Goal: Information Seeking & Learning: Learn about a topic

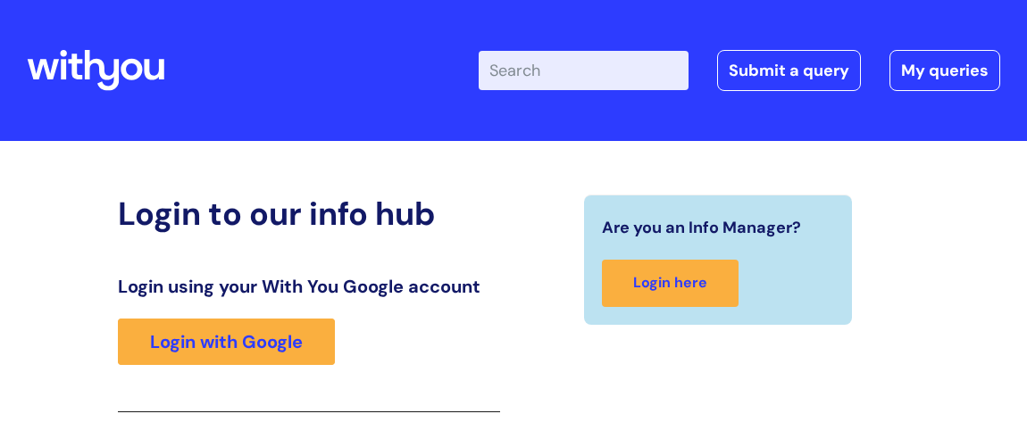
scroll to position [292, 0]
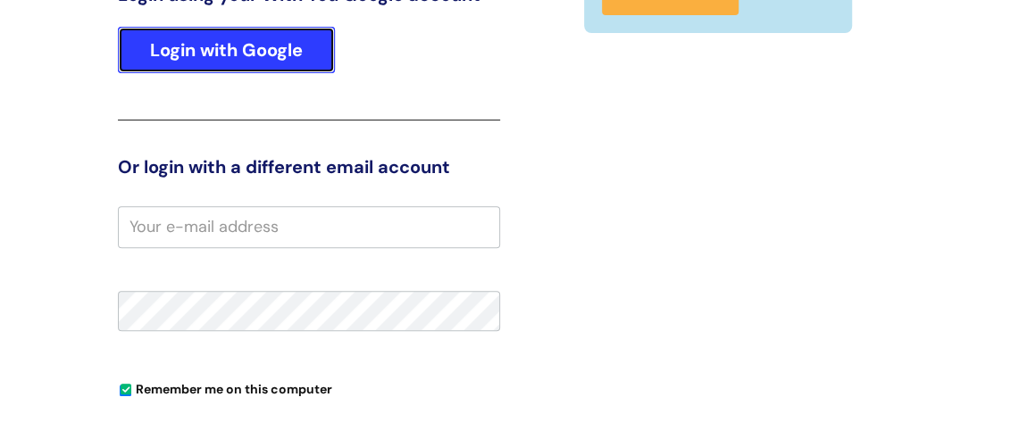
click at [182, 48] on link "Login with Google" at bounding box center [226, 50] width 217 height 46
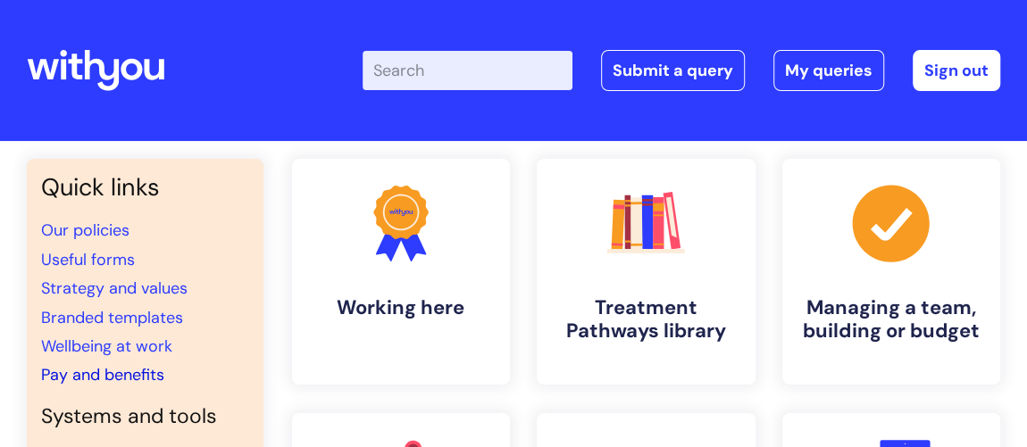
click at [132, 378] on link "Pay and benefits" at bounding box center [102, 374] width 123 height 21
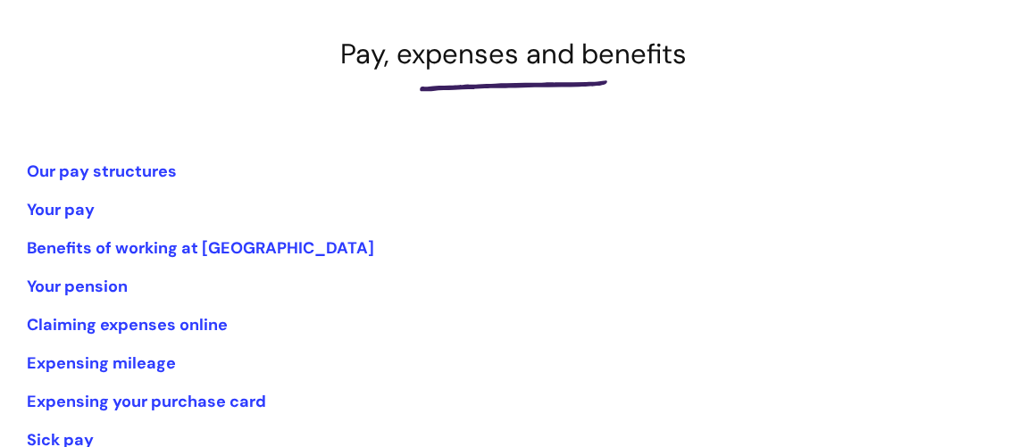
scroll to position [324, 0]
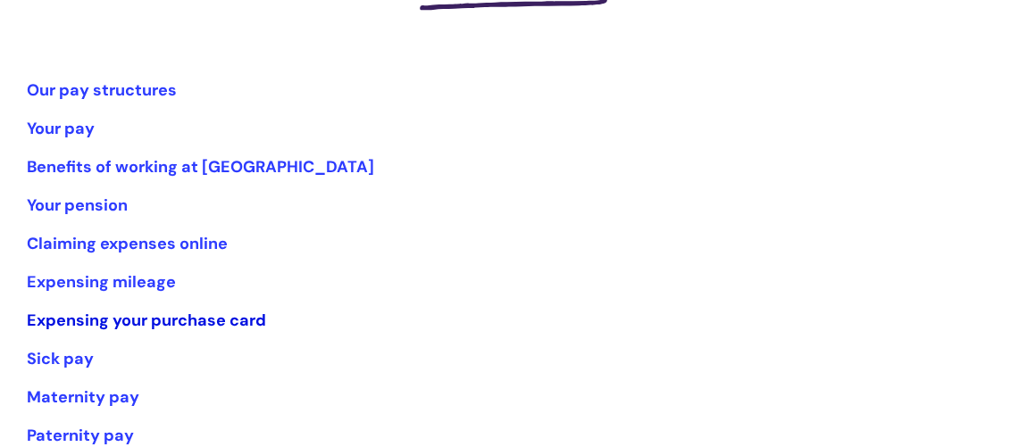
click at [205, 316] on link "Expensing your purchase card" at bounding box center [146, 320] width 239 height 21
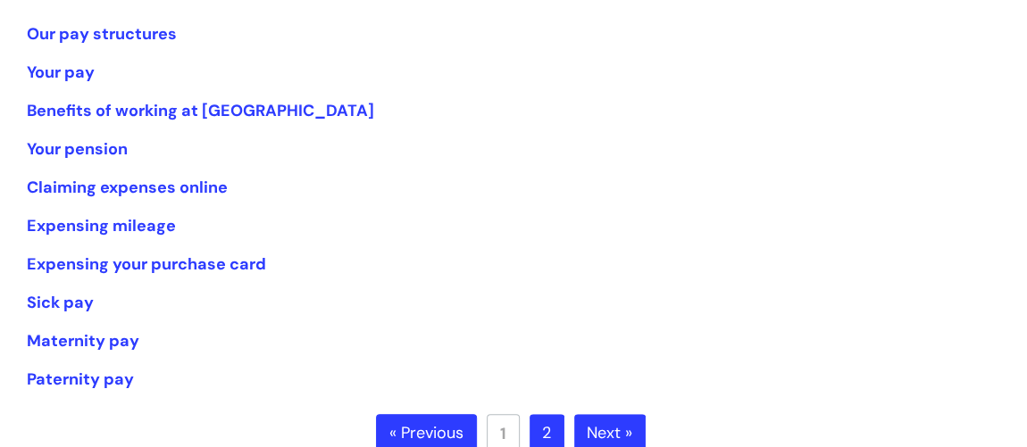
scroll to position [405, 0]
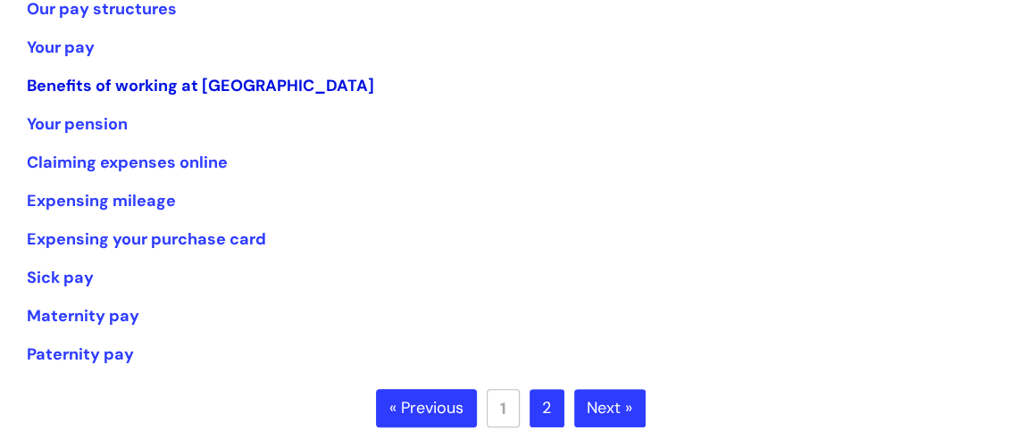
click at [231, 83] on link "Benefits of working at [GEOGRAPHIC_DATA]" at bounding box center [200, 85] width 347 height 21
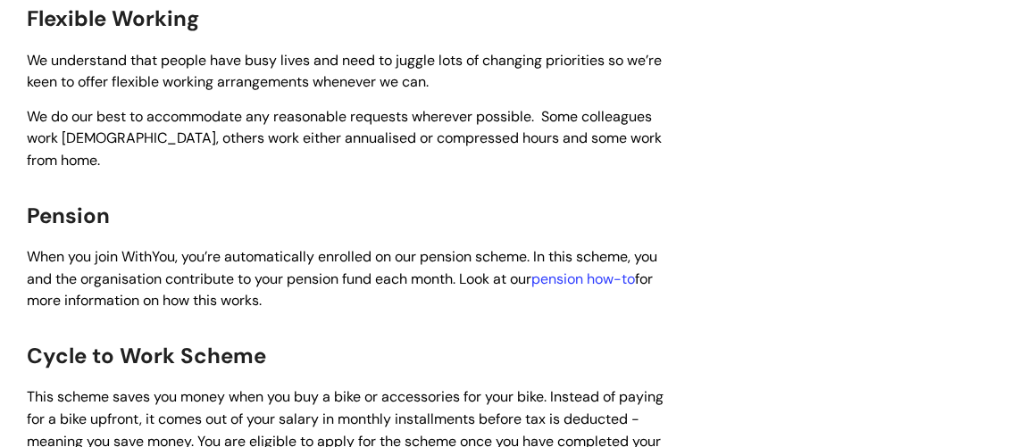
scroll to position [1298, 0]
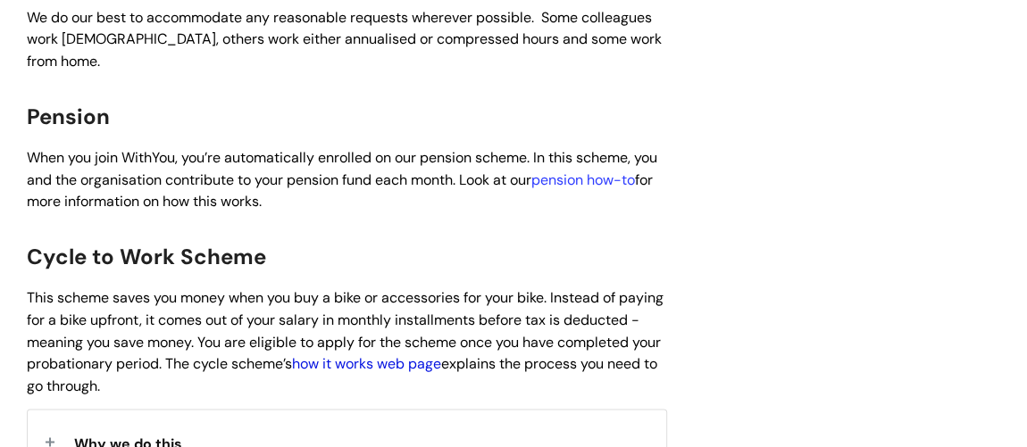
click at [435, 354] on link "how it works web page" at bounding box center [366, 363] width 149 height 19
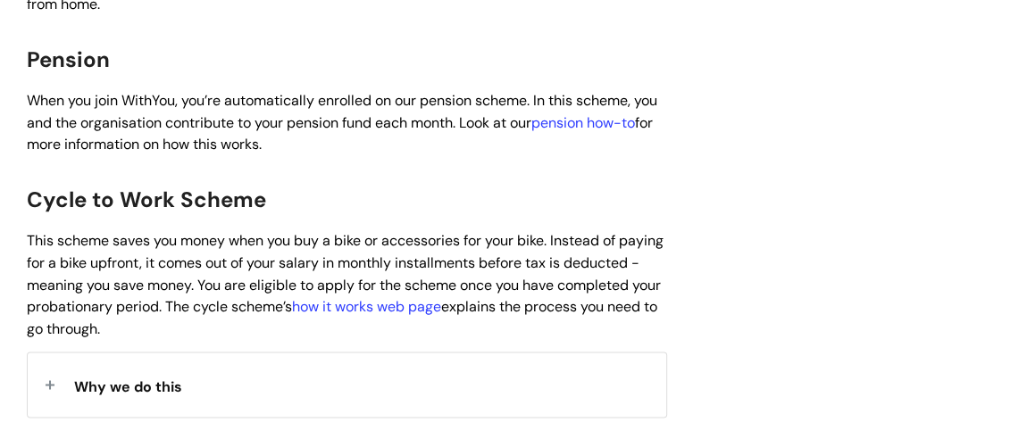
scroll to position [1379, 0]
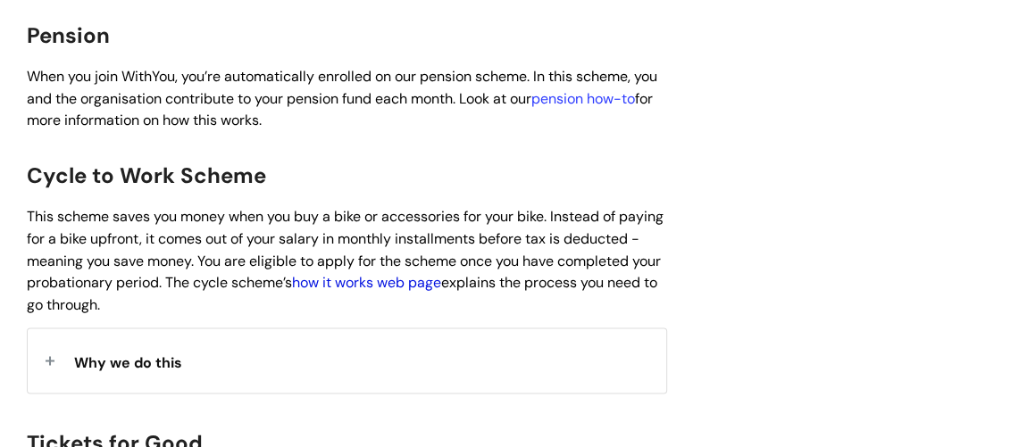
click at [441, 273] on link "how it works web page" at bounding box center [366, 282] width 149 height 19
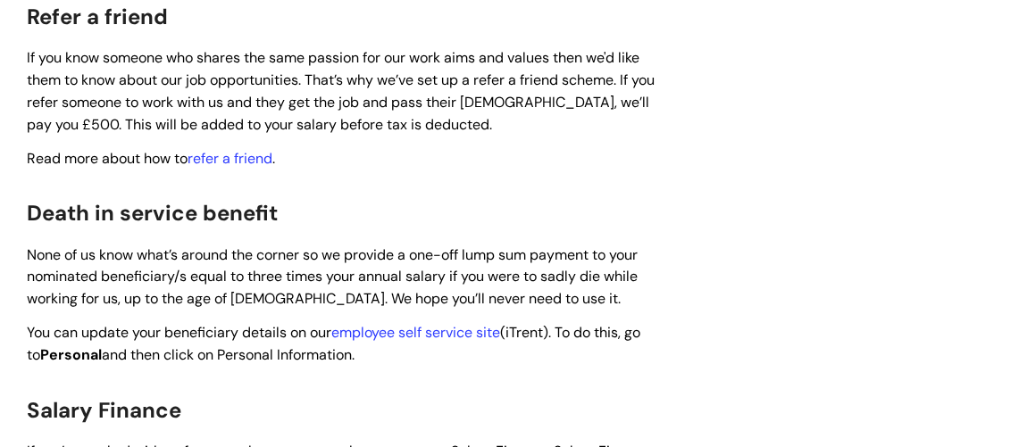
scroll to position [2353, 0]
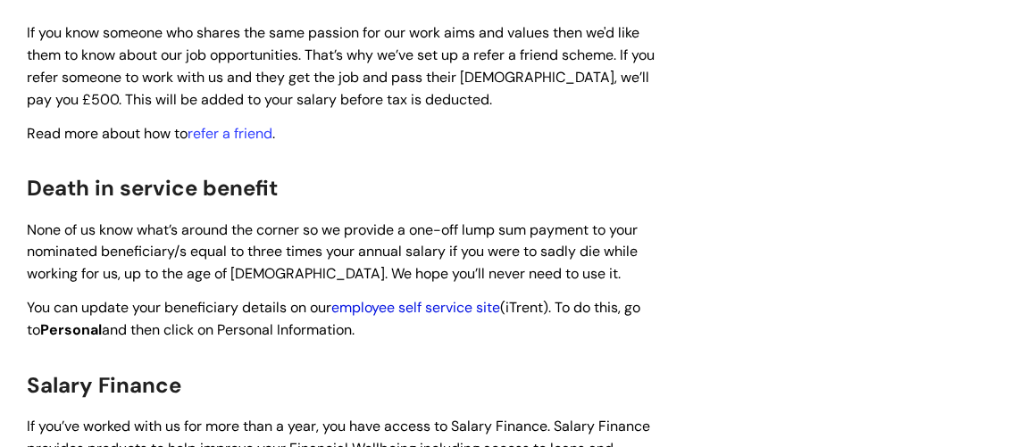
click at [410, 298] on link "employee self service site" at bounding box center [415, 307] width 169 height 19
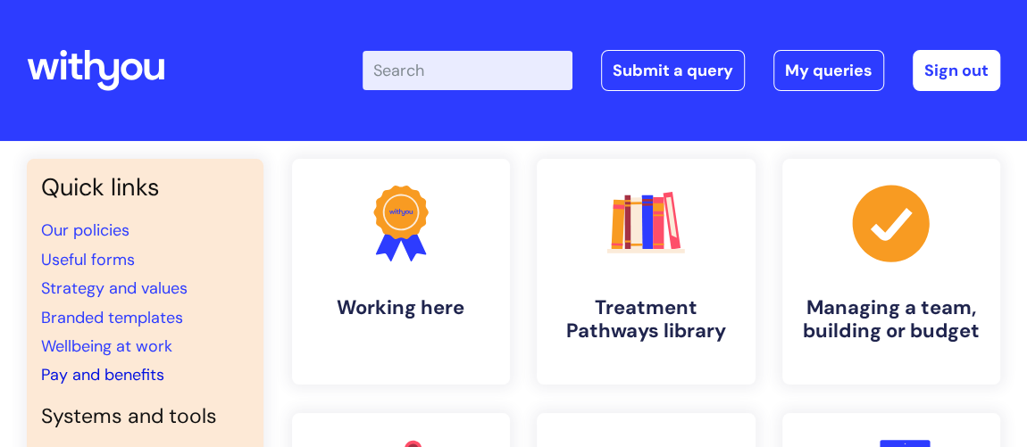
click at [96, 374] on link "Pay and benefits" at bounding box center [102, 374] width 123 height 21
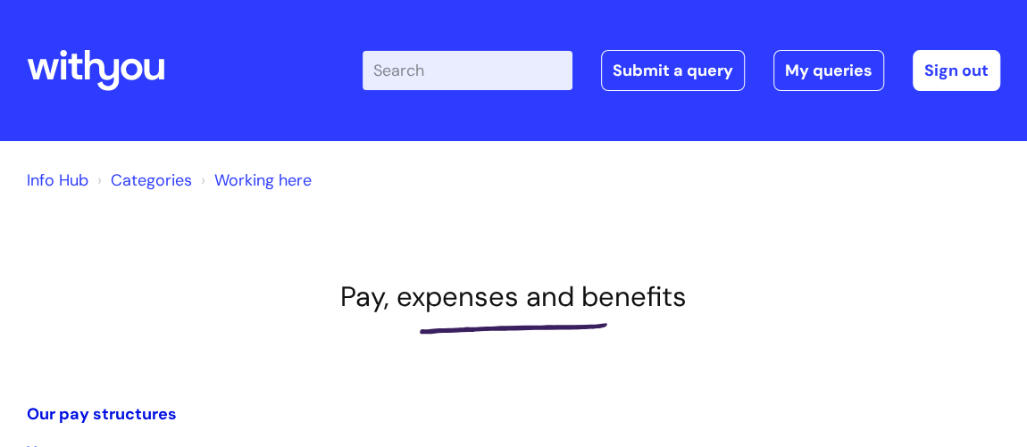
click at [133, 413] on link "Our pay structures" at bounding box center [102, 414] width 150 height 21
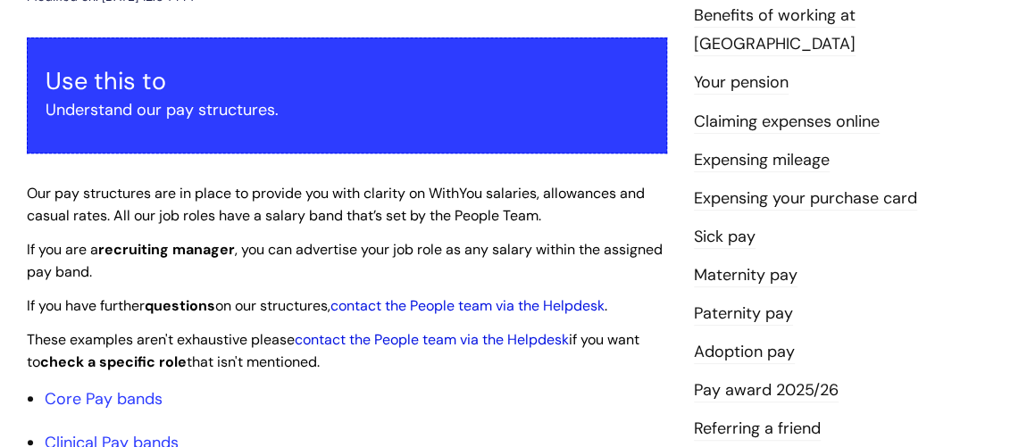
scroll to position [324, 0]
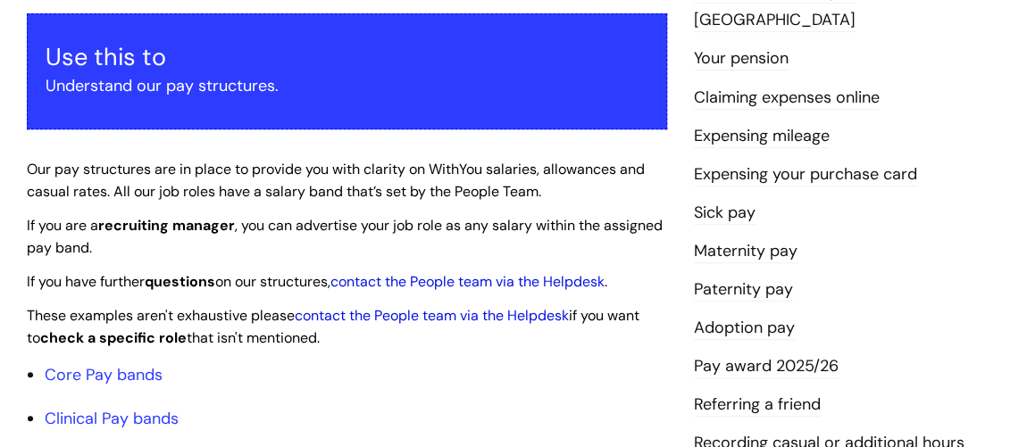
click at [753, 355] on link "Pay award 2025/26" at bounding box center [766, 366] width 145 height 23
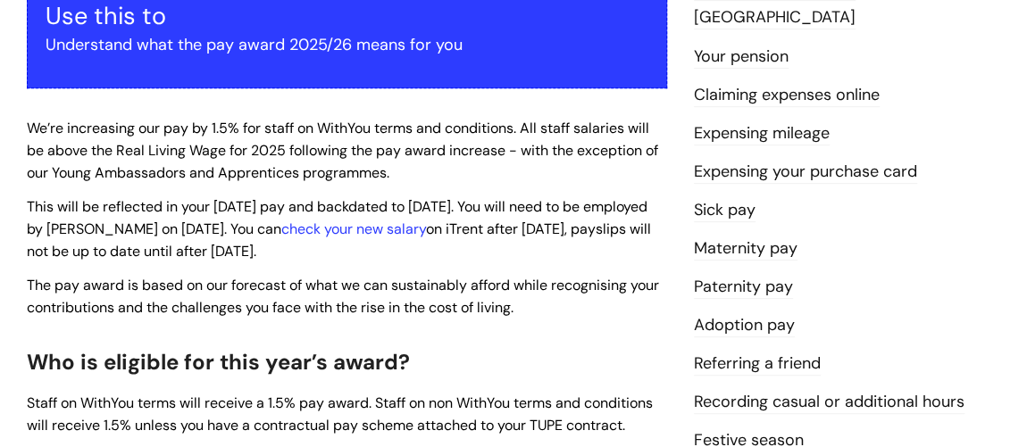
scroll to position [324, 0]
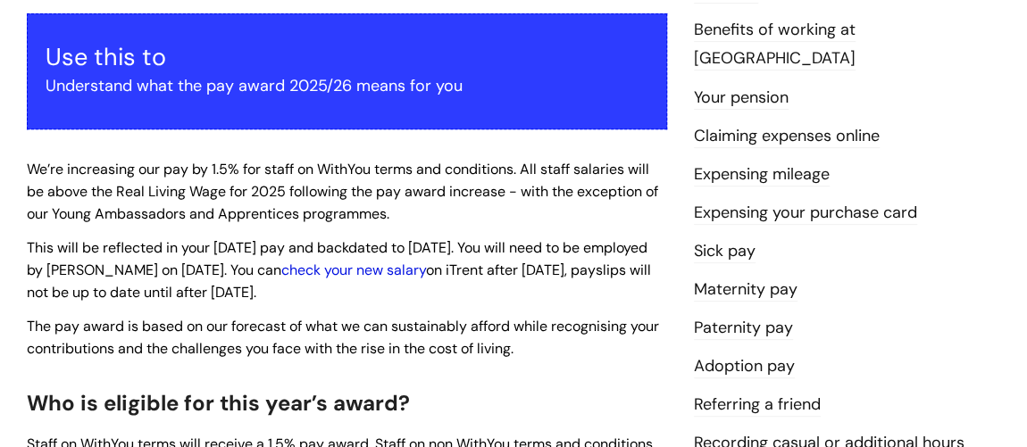
click at [395, 268] on link "check your new salary" at bounding box center [353, 270] width 145 height 19
